Goal: Task Accomplishment & Management: Use online tool/utility

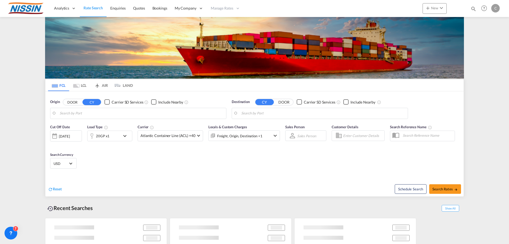
type input "[GEOGRAPHIC_DATA], [GEOGRAPHIC_DATA], USLGB"
type input "[GEOGRAPHIC_DATA], JPTYO"
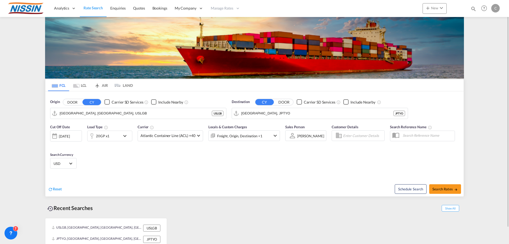
click at [106, 83] on md-tab-item "AIR" at bounding box center [100, 85] width 21 height 12
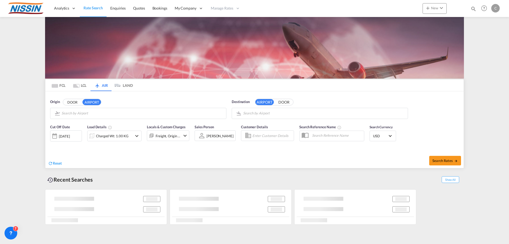
type input "Los Angeles International, [GEOGRAPHIC_DATA], [GEOGRAPHIC_DATA]"
type input "Kansai International, [GEOGRAPHIC_DATA], KIX"
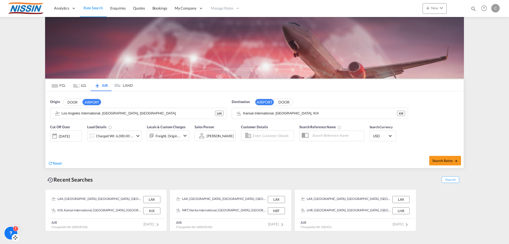
click at [11, 232] on icon at bounding box center [10, 232] width 5 height 5
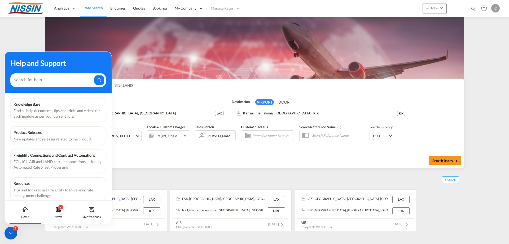
click at [486, 98] on md-content "Analytics Reports Dashboard Rate Search Enquiries Quotes Bookings" at bounding box center [254, 122] width 509 height 244
click at [28, 38] on md-content "Analytics Reports Dashboard Rate Search Enquiries Quotes Bookings" at bounding box center [254, 122] width 509 height 244
click at [22, 208] on icon at bounding box center [25, 209] width 6 height 6
click at [25, 208] on icon at bounding box center [25, 209] width 6 height 6
click at [30, 24] on md-content "Analytics Reports Dashboard Rate Search Enquiries Quotes Bookings" at bounding box center [254, 122] width 509 height 244
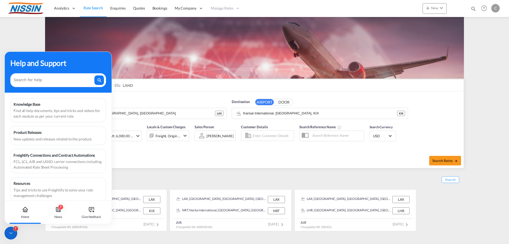
click at [504, 94] on md-content "Analytics Reports Dashboard Rate Search Enquiries Quotes Bookings" at bounding box center [254, 122] width 509 height 244
click at [31, 35] on md-content "Analytics Reports Dashboard Rate Search Enquiries Quotes Bookings" at bounding box center [254, 122] width 509 height 244
click at [59, 211] on icon at bounding box center [58, 209] width 6 height 6
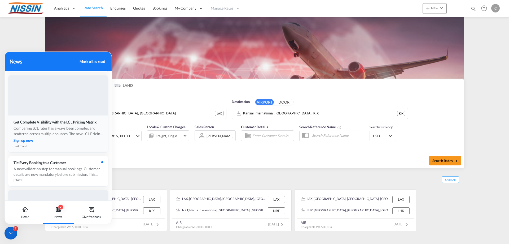
scroll to position [106, 0]
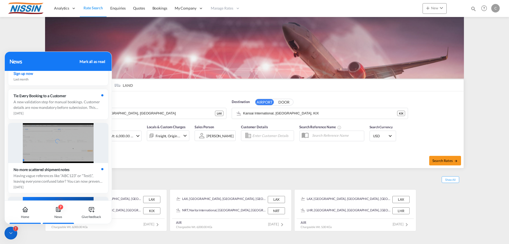
click at [23, 211] on icon at bounding box center [25, 209] width 6 height 6
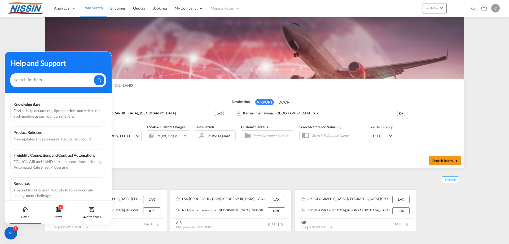
click at [10, 236] on div "7" at bounding box center [11, 233] width 13 height 13
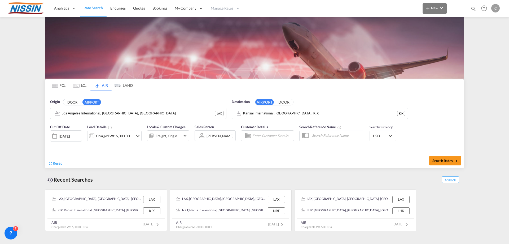
click at [438, 7] on md-icon "icon-chevron-down" at bounding box center [441, 8] width 6 height 6
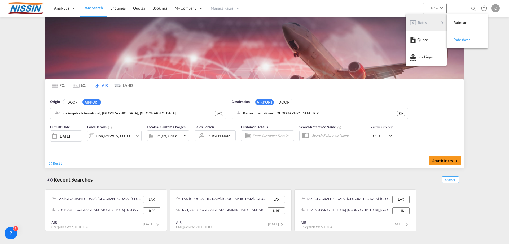
click at [460, 41] on span "Ratesheet" at bounding box center [457, 39] width 6 height 11
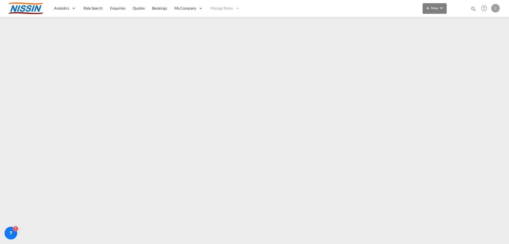
click at [439, 8] on md-icon "icon-chevron-down" at bounding box center [441, 8] width 6 height 6
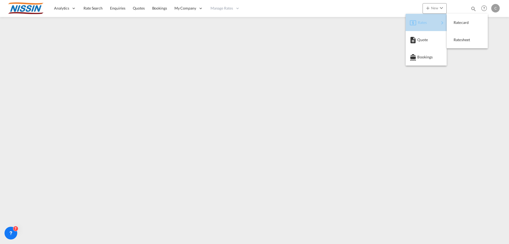
click at [431, 23] on div "Rates" at bounding box center [428, 22] width 21 height 13
click at [460, 41] on span "Ratesheet" at bounding box center [457, 39] width 6 height 11
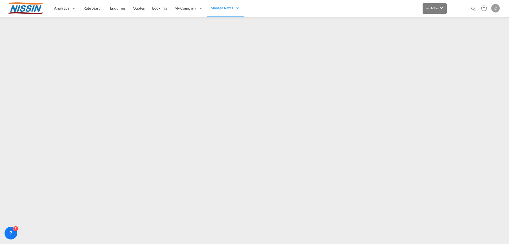
click at [441, 9] on md-icon "icon-chevron-down" at bounding box center [441, 8] width 6 height 6
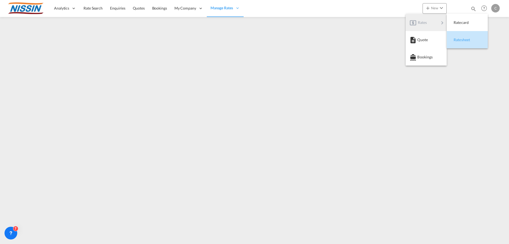
click at [460, 40] on span "Ratesheet" at bounding box center [457, 39] width 6 height 11
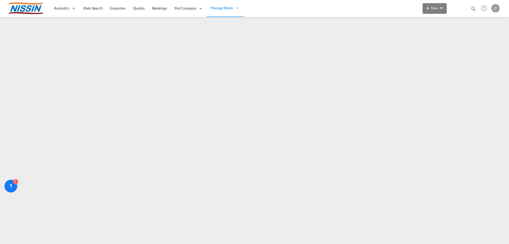
click at [440, 6] on md-icon "icon-chevron-down" at bounding box center [441, 8] width 6 height 6
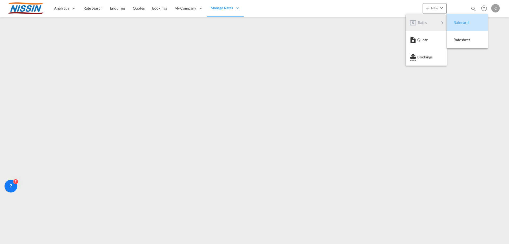
click at [460, 21] on span "Ratecard" at bounding box center [457, 22] width 6 height 11
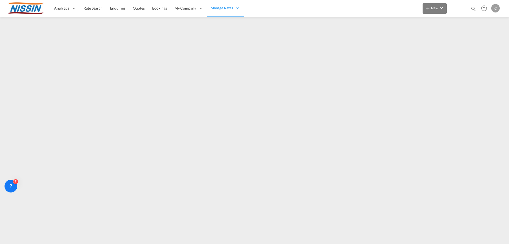
click at [443, 8] on md-icon "icon-chevron-down" at bounding box center [441, 8] width 6 height 6
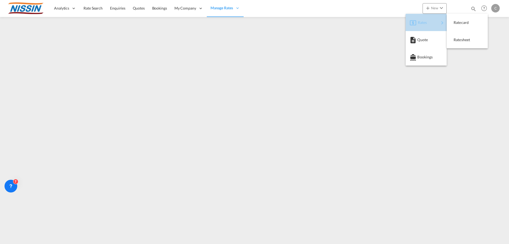
click at [436, 21] on div "Rates" at bounding box center [428, 22] width 21 height 13
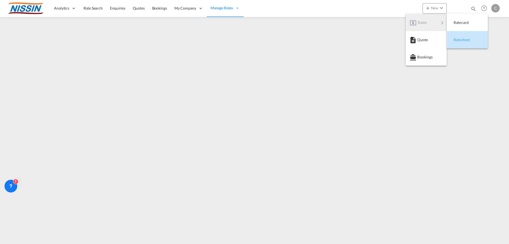
click at [460, 41] on span "Ratesheet" at bounding box center [457, 39] width 6 height 11
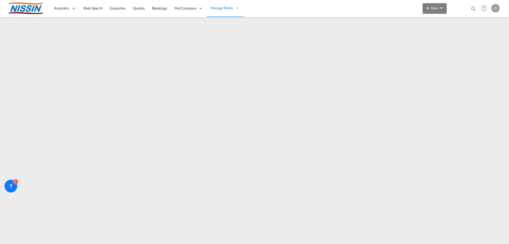
click at [441, 7] on md-icon "icon-chevron-down" at bounding box center [441, 8] width 6 height 6
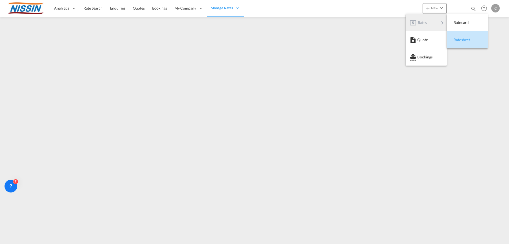
click at [470, 43] on div "Ratesheet" at bounding box center [464, 39] width 20 height 13
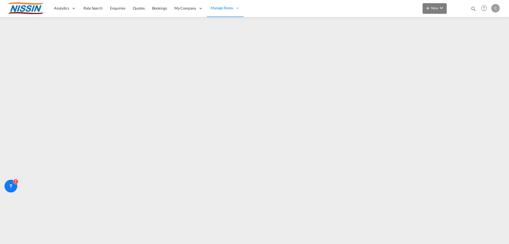
click at [442, 5] on md-icon "icon-chevron-down" at bounding box center [441, 8] width 6 height 6
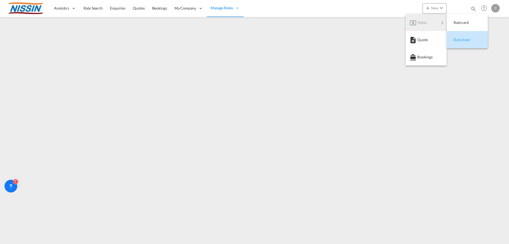
click at [460, 41] on span "Ratesheet" at bounding box center [457, 39] width 6 height 11
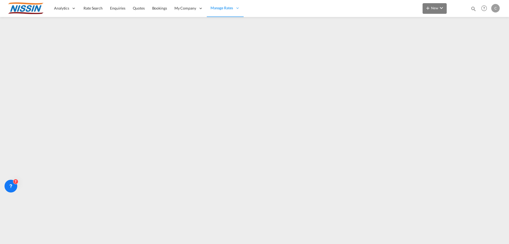
click at [441, 7] on md-icon "icon-chevron-down" at bounding box center [441, 8] width 6 height 6
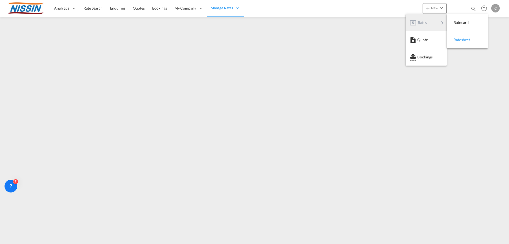
click at [465, 42] on div "Ratesheet" at bounding box center [464, 39] width 20 height 13
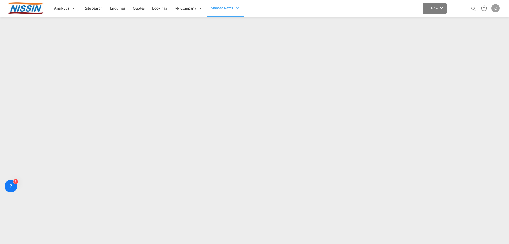
click at [441, 6] on md-icon "icon-chevron-down" at bounding box center [441, 8] width 6 height 6
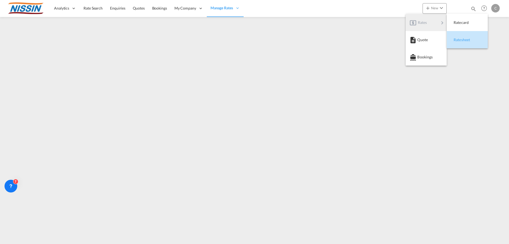
click at [460, 41] on span "Ratesheet" at bounding box center [457, 39] width 6 height 11
